Goal: Ask a question

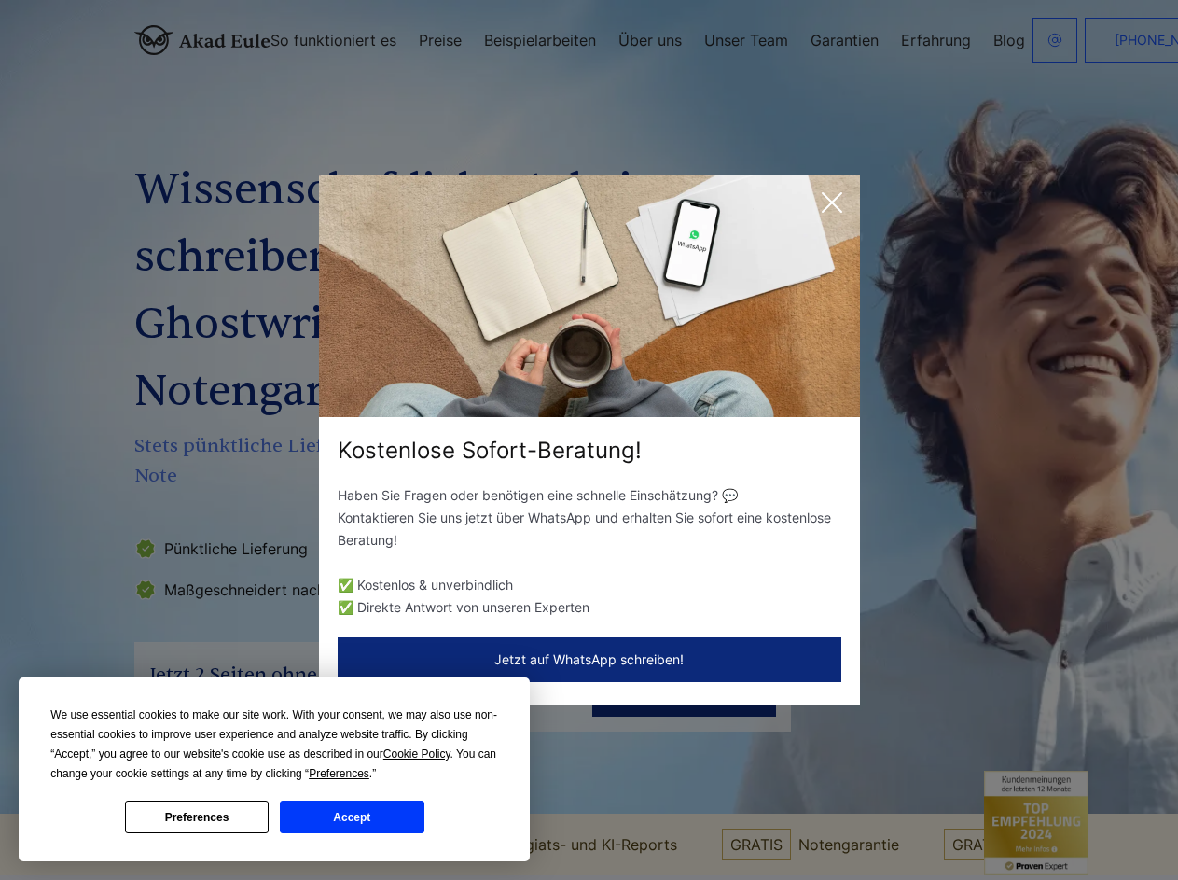
click at [589, 439] on div "Kostenlose Sofort-Beratung!" at bounding box center [589, 451] width 541 height 30
click at [420, 754] on span "Cookie Policy" at bounding box center [416, 753] width 67 height 13
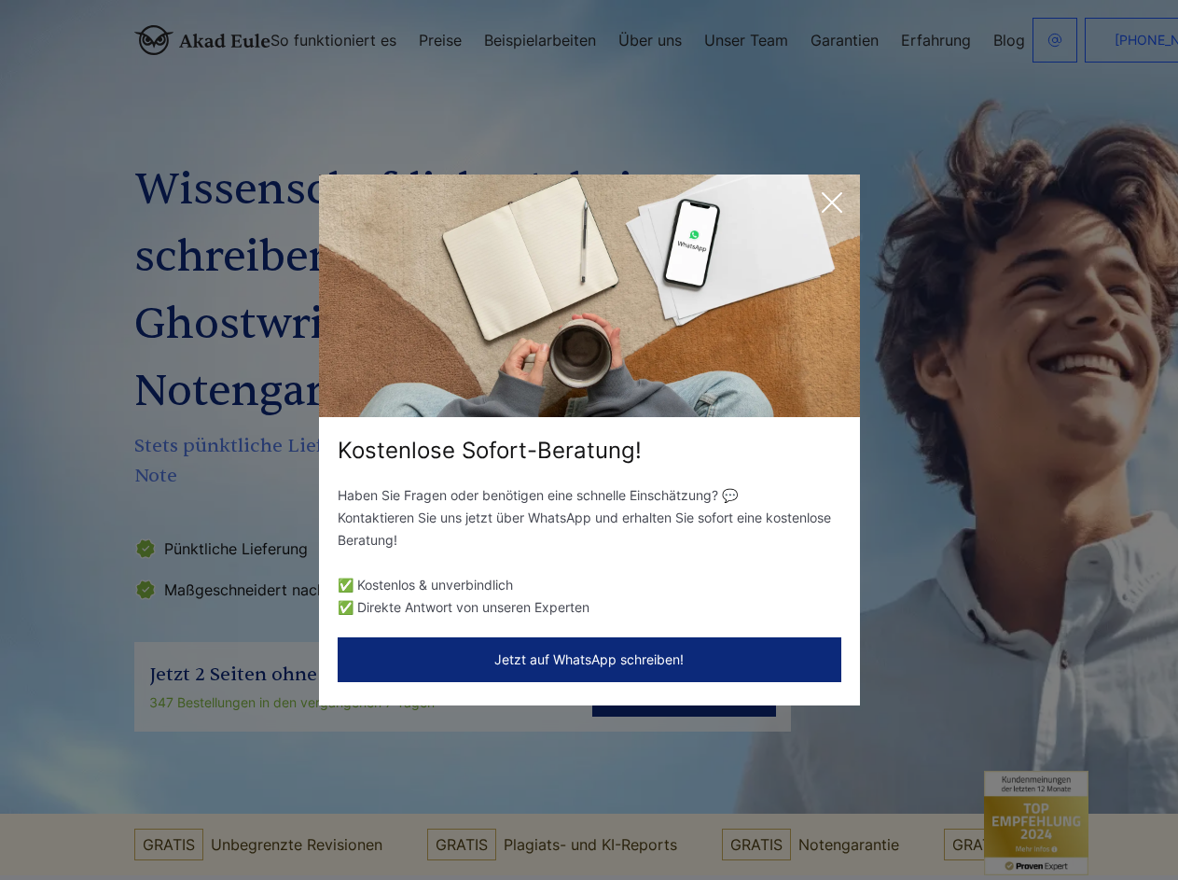
click at [360, 773] on div "Kostenlose Sofort-Beratung! Haben Sie Fragen oder benötigen eine schnelle Einsc…" at bounding box center [589, 440] width 1178 height 880
click at [197, 816] on div "Kostenlose Sofort-Beratung! Haben Sie Fragen oder benötigen eine schnelle Einsc…" at bounding box center [589, 440] width 1178 height 880
click at [352, 816] on div "Kostenlose Sofort-Beratung! Haben Sie Fragen oder benötigen eine schnelle Einsc…" at bounding box center [589, 440] width 1178 height 880
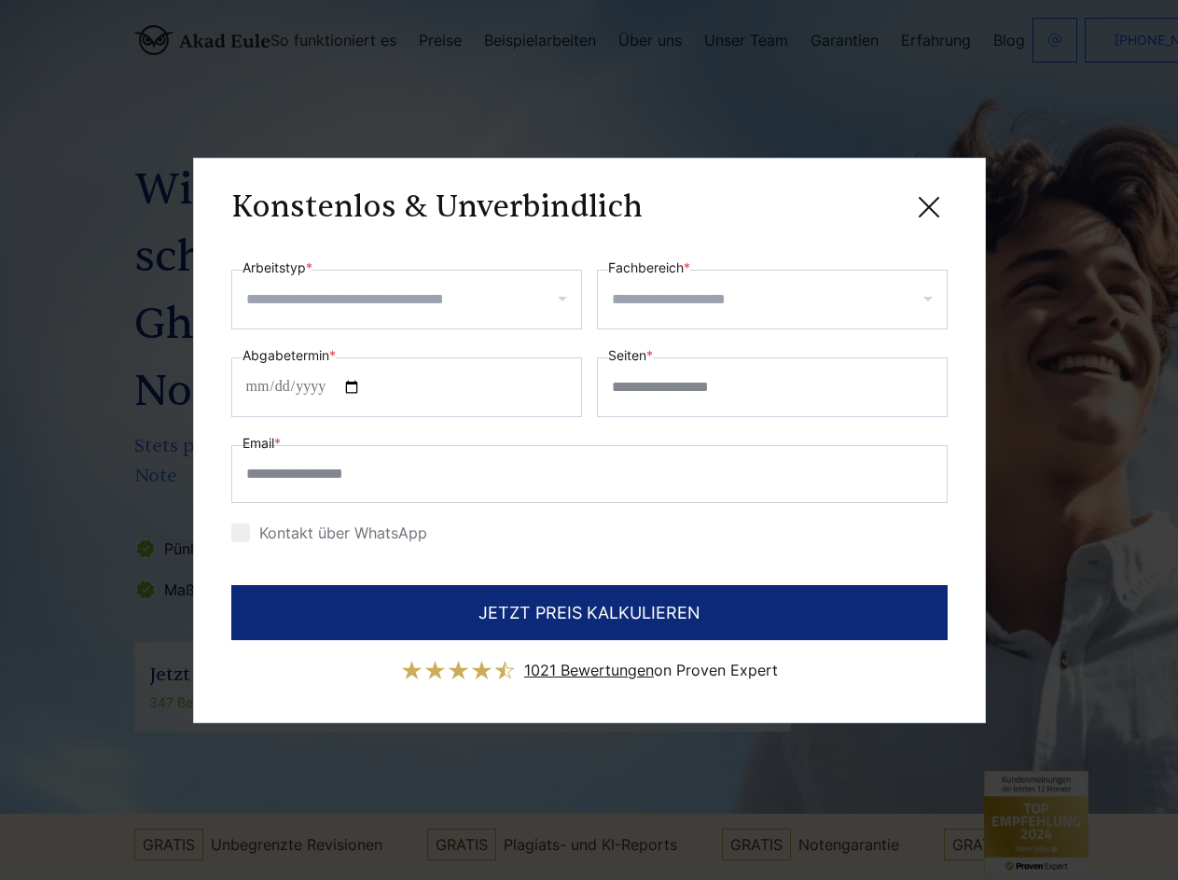
click at [832, 202] on div "Konstenlos & Unverbindlich" at bounding box center [589, 207] width 716 height 23
click at [589, 660] on span "1021 Bewertungen" at bounding box center [589, 669] width 130 height 19
